Goal: Transaction & Acquisition: Purchase product/service

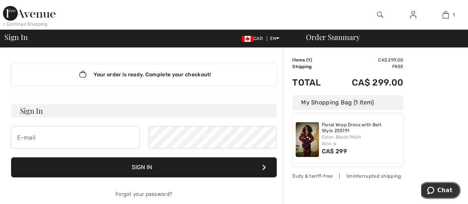
click at [434, 193] on icon "Chat" at bounding box center [430, 189] width 7 height 7
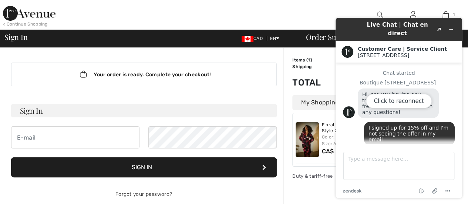
scroll to position [423, 0]
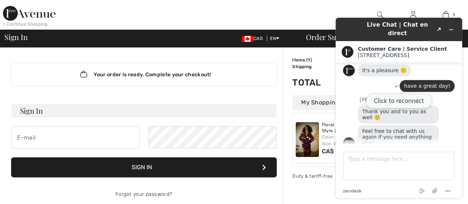
click at [399, 98] on button "Click to reconnect" at bounding box center [398, 101] width 65 height 14
click at [448, 27] on icon "Minimize widget" at bounding box center [450, 29] width 5 height 5
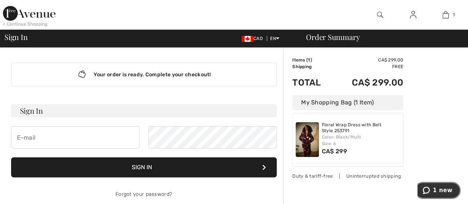
click at [435, 195] on button "1 new" at bounding box center [437, 190] width 46 height 17
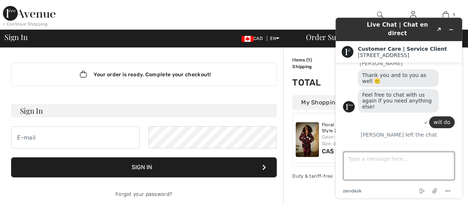
click at [382, 154] on textarea "Type a message here..." at bounding box center [398, 166] width 111 height 28
type textarea "I'm good thanks"
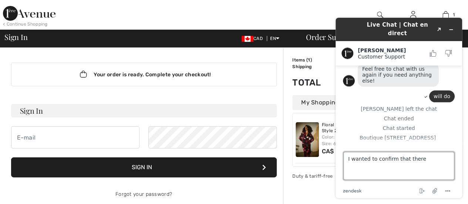
scroll to position [520, 0]
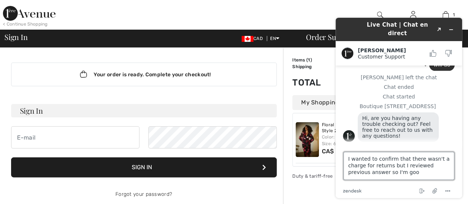
type textarea "I wanted to confirm that there wasn't a charge for returns but I reviewed previ…"
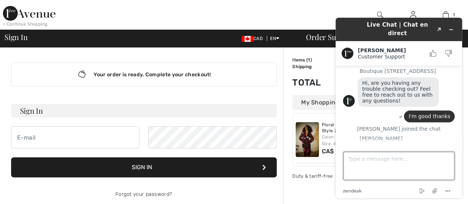
scroll to position [585, 0]
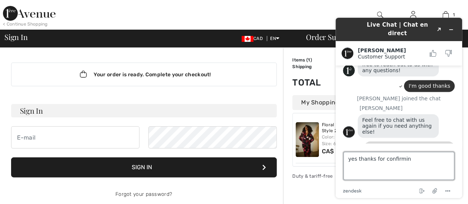
type textarea "yes thanks for confirming"
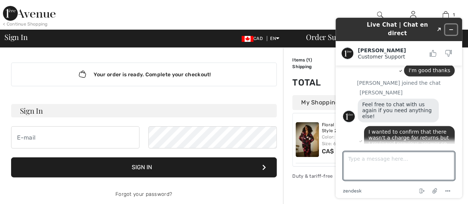
click at [450, 27] on icon "Minimize widget" at bounding box center [450, 29] width 5 height 5
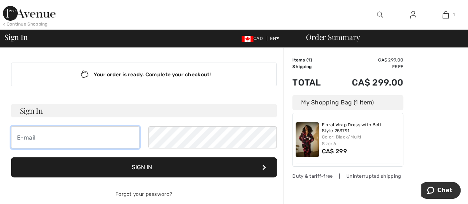
click at [67, 143] on input "email" at bounding box center [75, 137] width 128 height 22
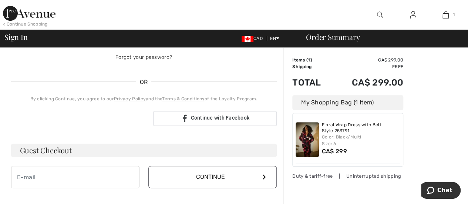
scroll to position [148, 0]
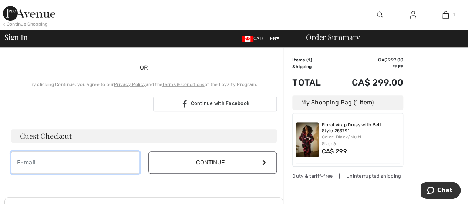
click at [76, 169] on input "email" at bounding box center [75, 162] width 128 height 22
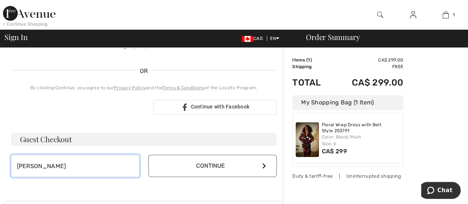
type input "susie.4ms@gmail.com"
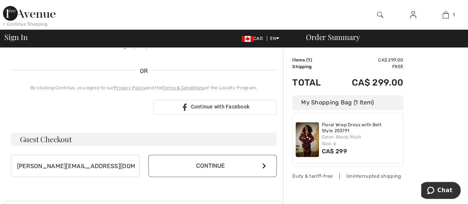
click at [186, 169] on button "Continue" at bounding box center [212, 166] width 128 height 22
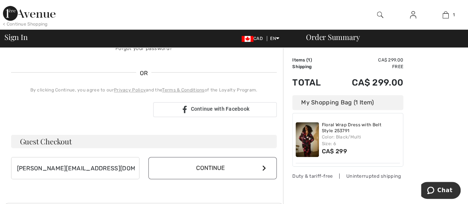
scroll to position [148, 0]
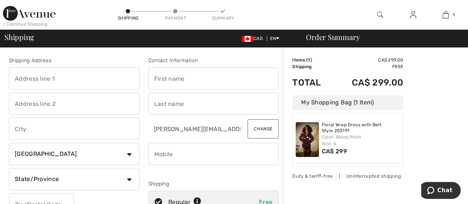
click at [64, 83] on input "text" at bounding box center [74, 78] width 131 height 22
type input "97 Oliver Lane"
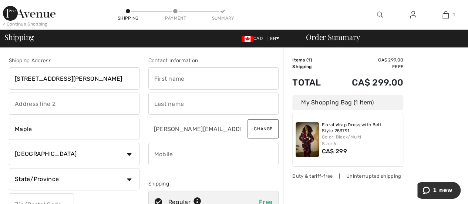
type input "Maple"
select select "ON"
type input "L6A1B1"
click at [169, 82] on input "text" at bounding box center [213, 78] width 131 height 22
type input "Susie"
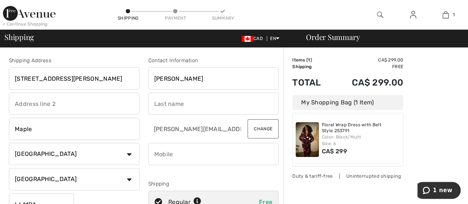
type input "Morr"
type input "4164539993"
click at [177, 105] on input "Morr" at bounding box center [213, 103] width 131 height 22
type input "Morra"
click at [266, 178] on div "Contact Information Susie Morra susie.4ms@gmail.com Change Shipping Regular Fre…" at bounding box center [213, 150] width 139 height 186
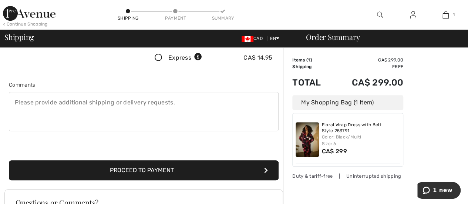
scroll to position [185, 0]
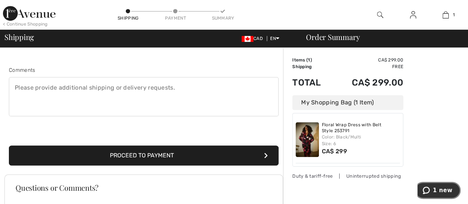
click at [433, 187] on span "1 new" at bounding box center [427, 189] width 10 height 7
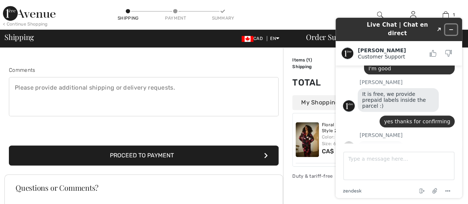
click at [447, 26] on button "Minimize widget" at bounding box center [451, 29] width 12 height 10
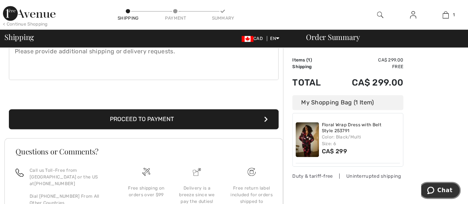
scroll to position [222, 0]
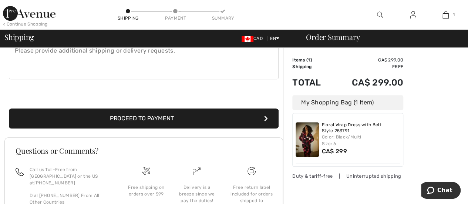
click at [167, 122] on button "Proceed to Payment" at bounding box center [144, 118] width 270 height 20
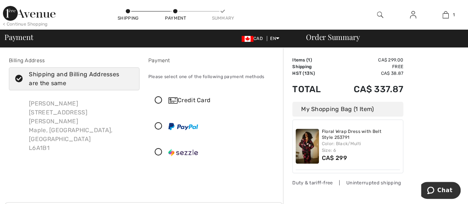
click at [159, 100] on icon at bounding box center [159, 101] width 20 height 8
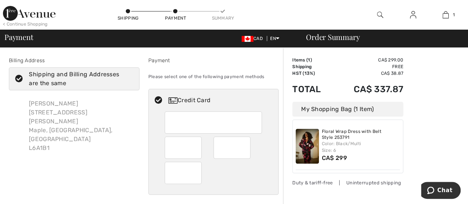
click at [341, 111] on div "My Shopping Bag (1 Item)" at bounding box center [347, 109] width 111 height 15
click at [348, 110] on div "My Shopping Bag (1 Item)" at bounding box center [347, 109] width 111 height 15
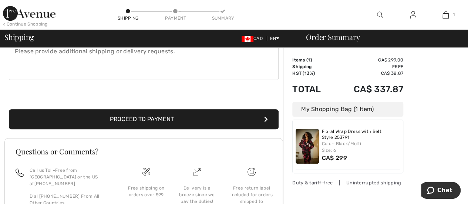
click at [344, 110] on div "My Shopping Bag (1 Item)" at bounding box center [347, 109] width 111 height 15
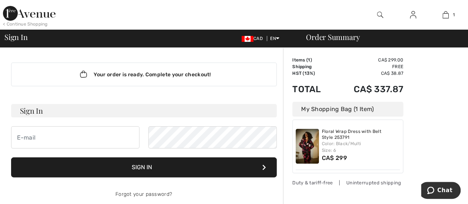
click at [311, 114] on div "My Shopping Bag (1 Item)" at bounding box center [347, 109] width 111 height 15
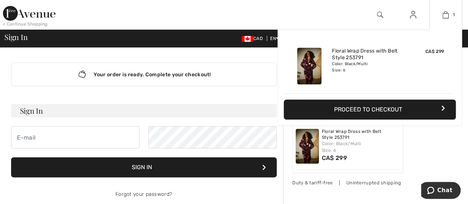
click at [341, 63] on div "Color: Black/Multi Size: 6" at bounding box center [368, 67] width 73 height 12
click at [308, 68] on img at bounding box center [309, 66] width 24 height 37
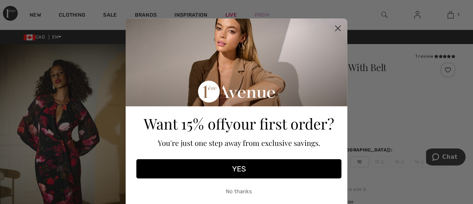
click at [333, 28] on circle "Close dialog" at bounding box center [338, 28] width 12 height 12
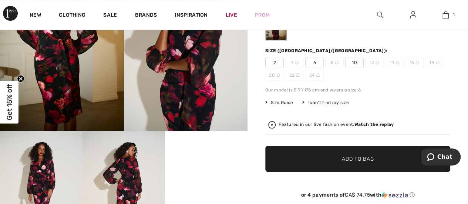
scroll to position [111, 0]
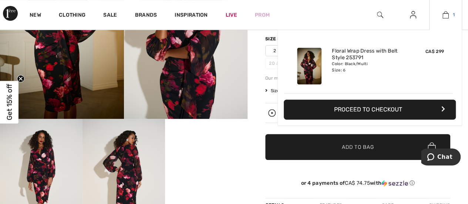
click at [444, 18] on img at bounding box center [445, 14] width 6 height 9
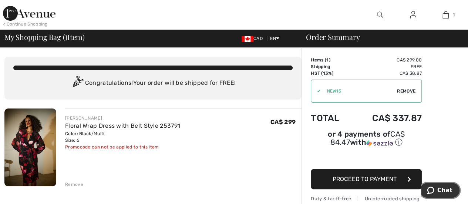
click at [441, 191] on span "Chat" at bounding box center [444, 190] width 15 height 7
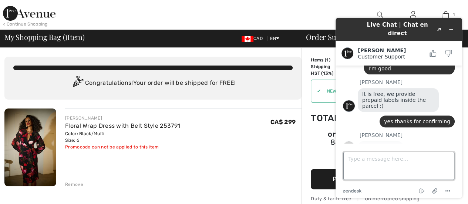
click at [397, 164] on textarea "Type a message here..." at bounding box center [398, 166] width 111 height 28
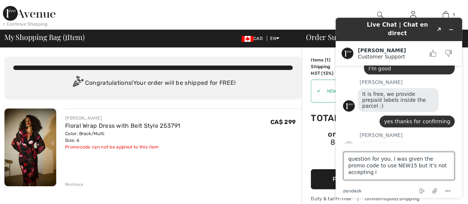
type textarea "question for you. I was given the promo code to use NEW15 but it's not acceptin…"
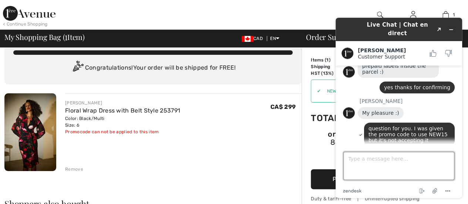
scroll to position [0, 0]
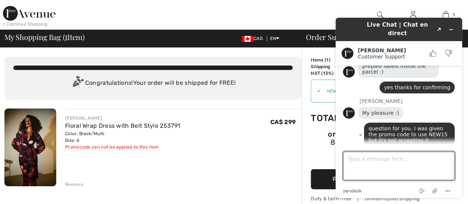
click at [120, 148] on div "Promocode can not be applied to this item" at bounding box center [122, 147] width 115 height 7
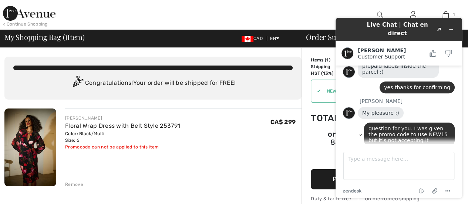
click at [400, 148] on button "Please update your info" at bounding box center [399, 151] width 112 height 6
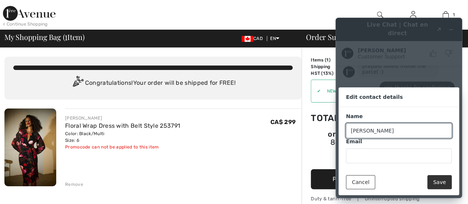
type input "susie"
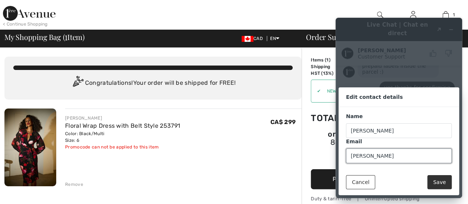
type input "susie.4ms@gmail.com"
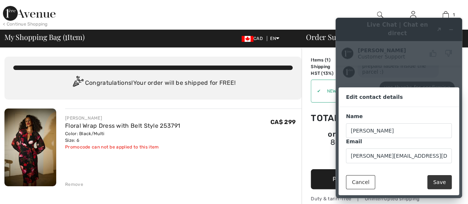
click at [436, 183] on button "Save" at bounding box center [439, 182] width 24 height 14
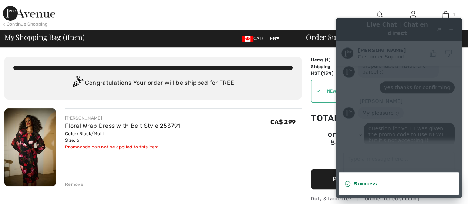
scroll to position [179, 0]
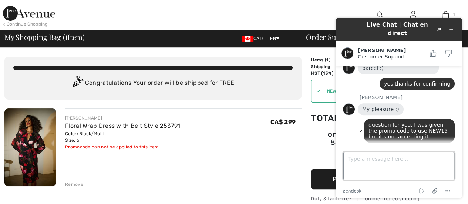
click at [391, 167] on textarea "Type a message here..." at bounding box center [398, 166] width 111 height 28
type textarea "hello"
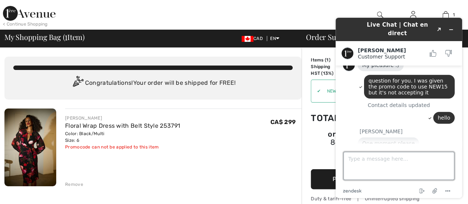
scroll to position [241, 0]
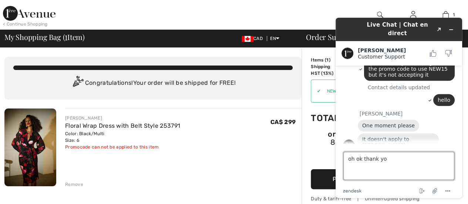
type textarea "oh ok thank you"
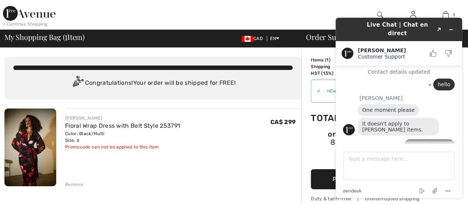
scroll to position [283, 0]
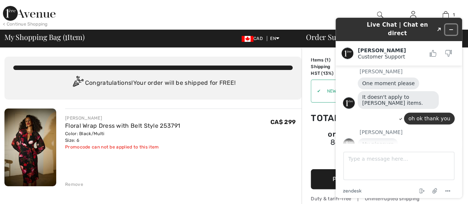
click at [448, 27] on button "Minimize widget" at bounding box center [451, 29] width 12 height 10
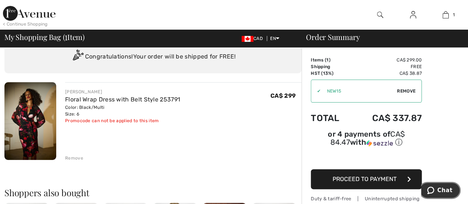
scroll to position [37, 0]
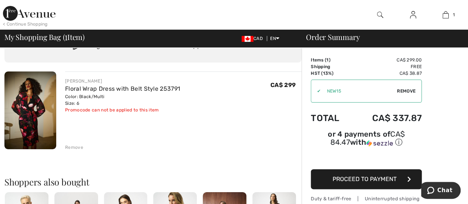
click at [369, 175] on span "Proceed to Payment" at bounding box center [365, 178] width 64 height 7
